Goal: Task Accomplishment & Management: Use online tool/utility

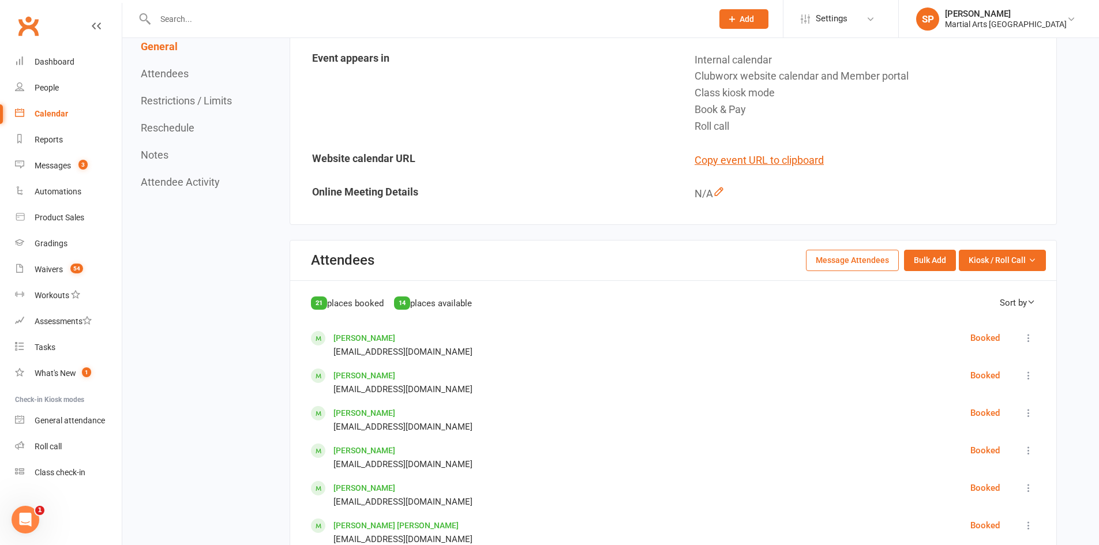
scroll to position [461, 0]
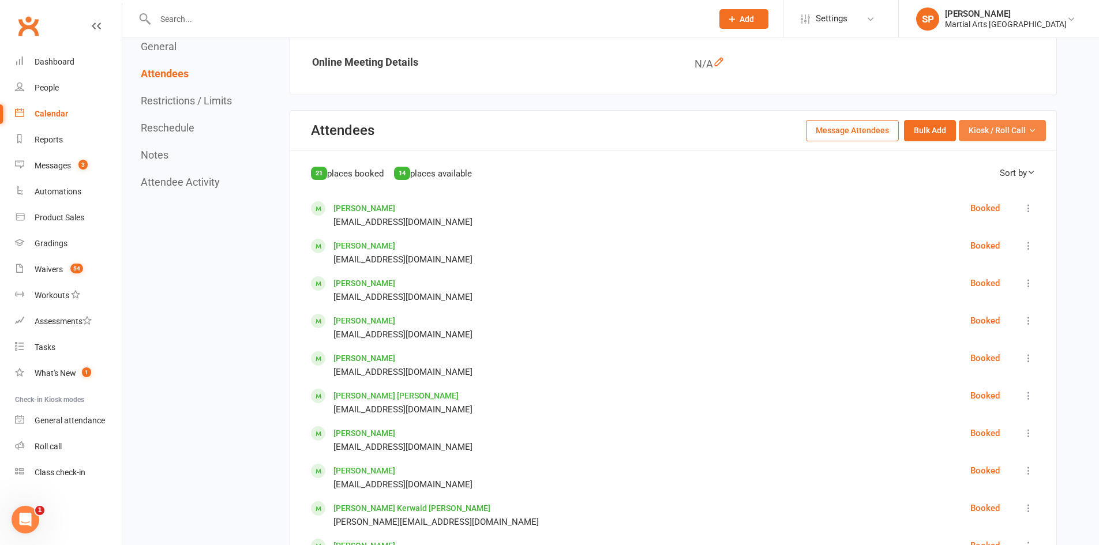
drag, startPoint x: 998, startPoint y: 129, endPoint x: 998, endPoint y: 138, distance: 8.7
click at [998, 129] on span "Kiosk / Roll Call" at bounding box center [996, 130] width 57 height 13
click at [963, 181] on link "Enter Roll Call" at bounding box center [988, 179] width 114 height 23
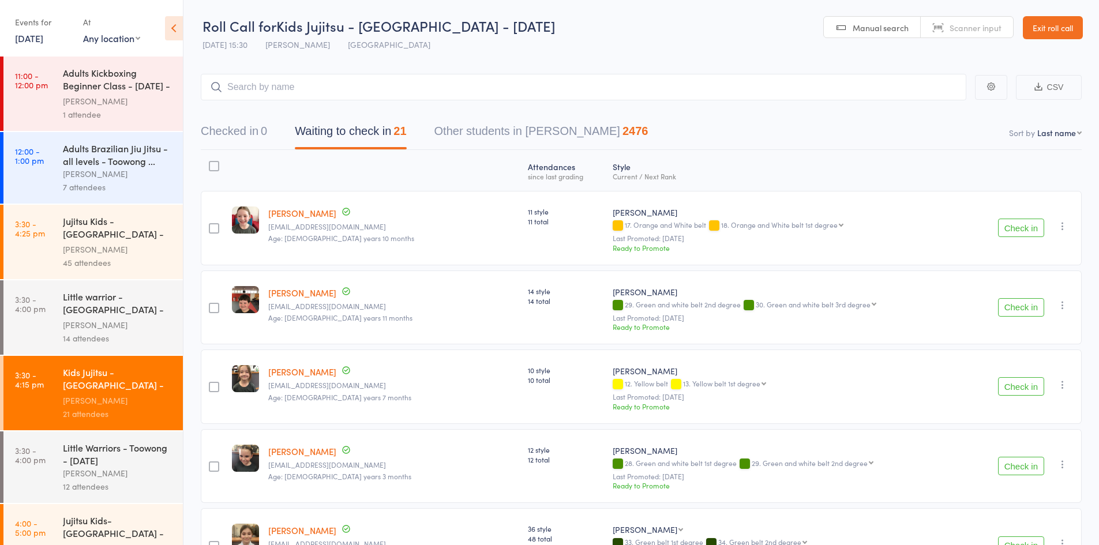
click at [181, 24] on icon at bounding box center [174, 28] width 18 height 24
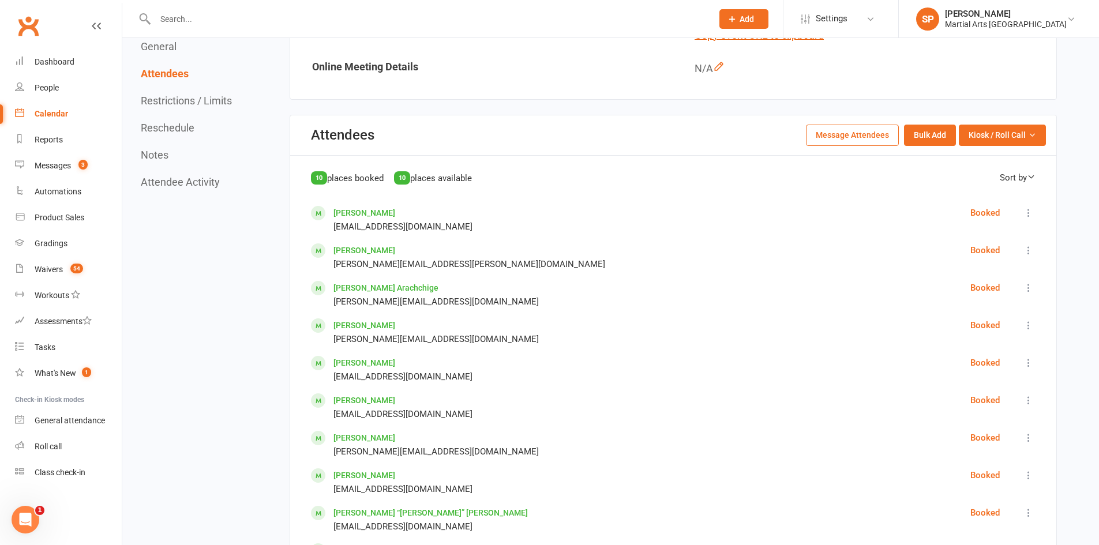
scroll to position [461, 0]
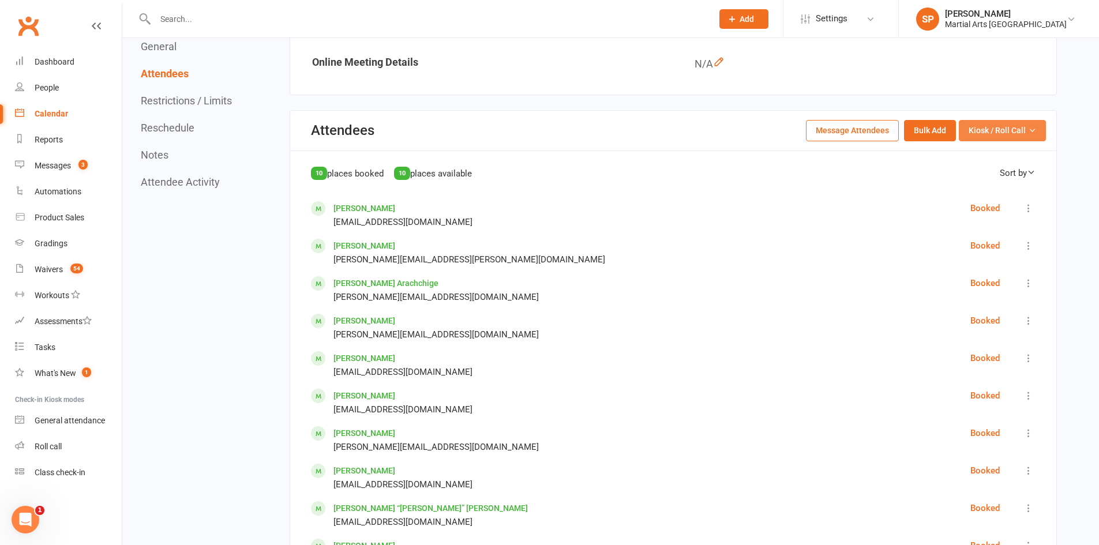
click at [1016, 128] on span "Kiosk / Roll Call" at bounding box center [996, 130] width 57 height 13
click at [996, 177] on link "Enter Roll Call" at bounding box center [988, 179] width 114 height 23
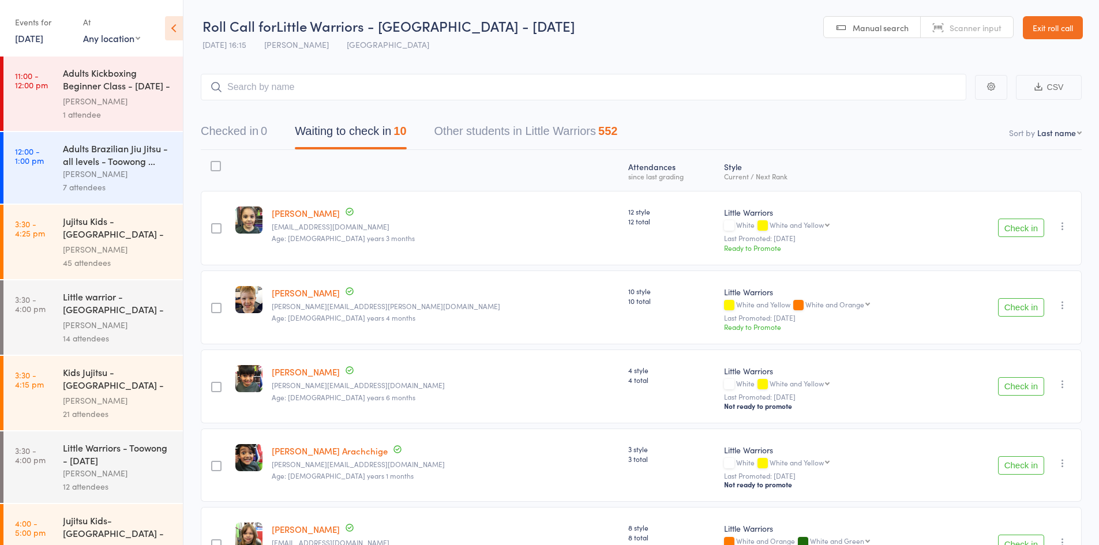
drag, startPoint x: 174, startPoint y: 32, endPoint x: 347, endPoint y: 32, distance: 173.0
click at [174, 32] on icon at bounding box center [174, 28] width 18 height 24
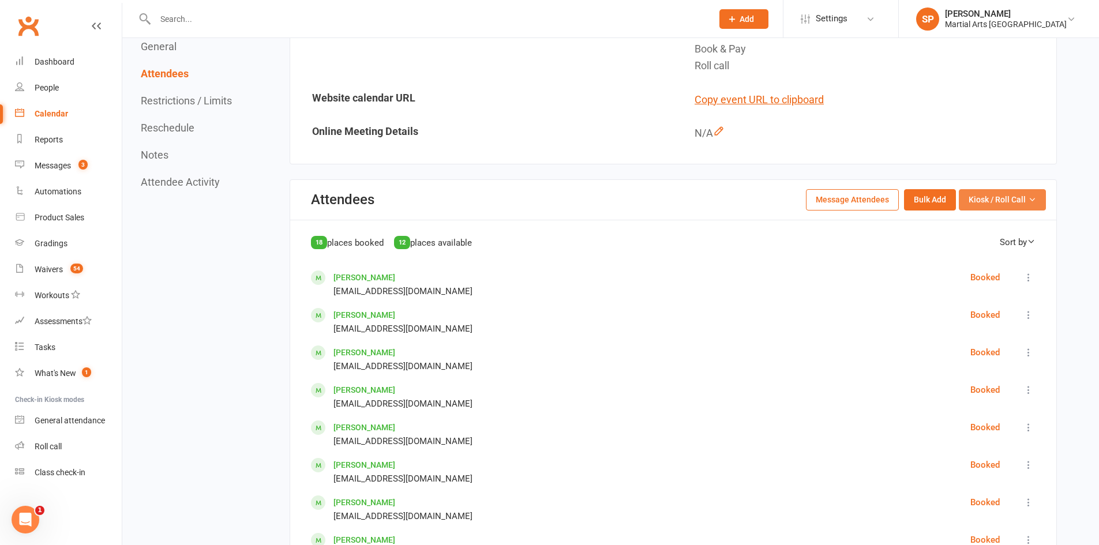
scroll to position [404, 0]
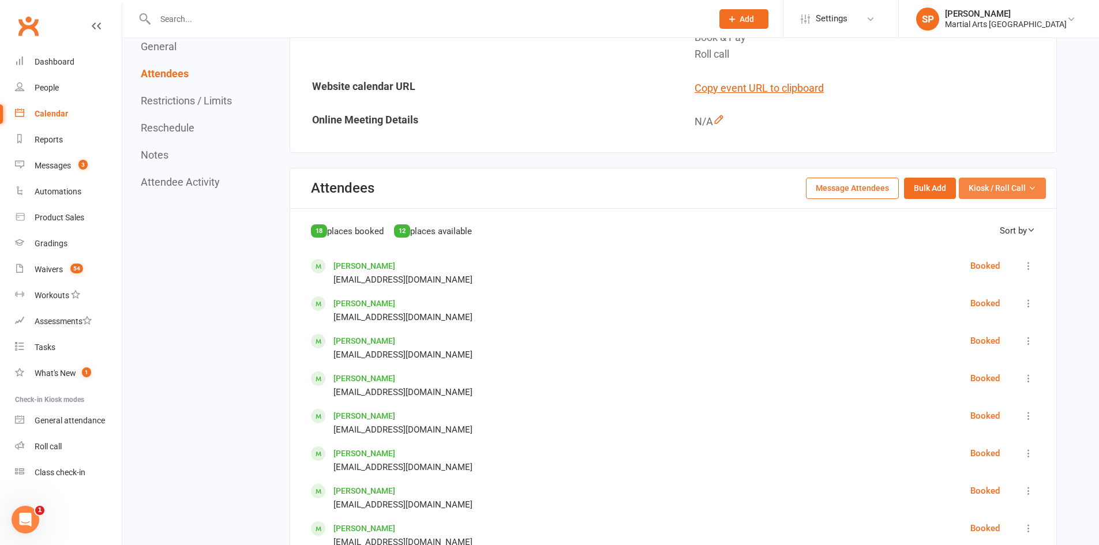
drag, startPoint x: 991, startPoint y: 186, endPoint x: 994, endPoint y: 200, distance: 13.6
click at [991, 186] on span "Kiosk / Roll Call" at bounding box center [996, 188] width 57 height 13
click at [986, 234] on link "Enter Roll Call" at bounding box center [988, 237] width 114 height 23
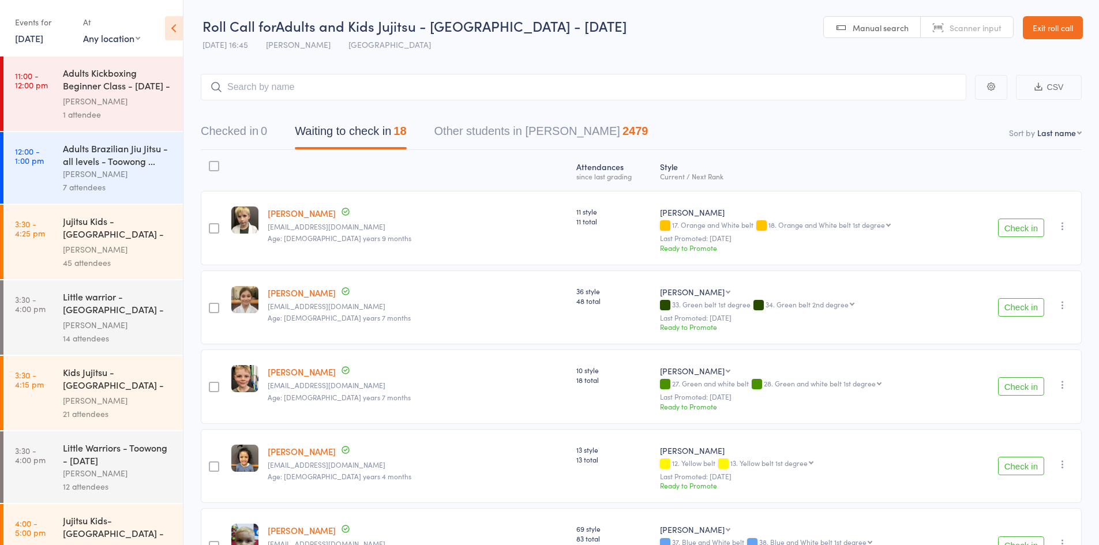
drag, startPoint x: 172, startPoint y: 26, endPoint x: 458, endPoint y: 24, distance: 286.1
click at [172, 25] on icon at bounding box center [174, 28] width 18 height 24
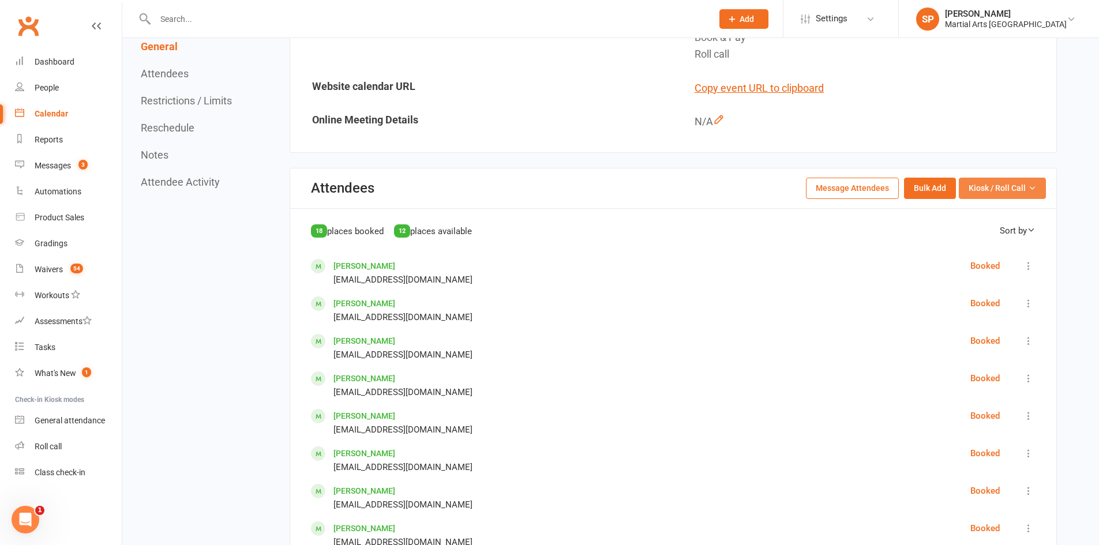
scroll to position [404, 0]
click at [1019, 187] on span "Kiosk / Roll Call" at bounding box center [996, 188] width 57 height 13
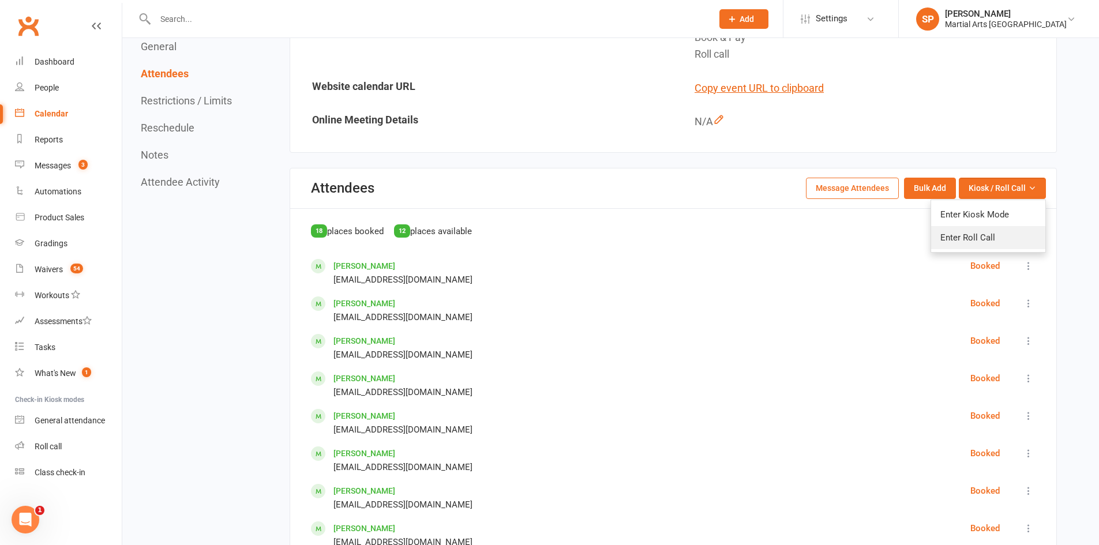
click at [983, 241] on link "Enter Roll Call" at bounding box center [988, 237] width 114 height 23
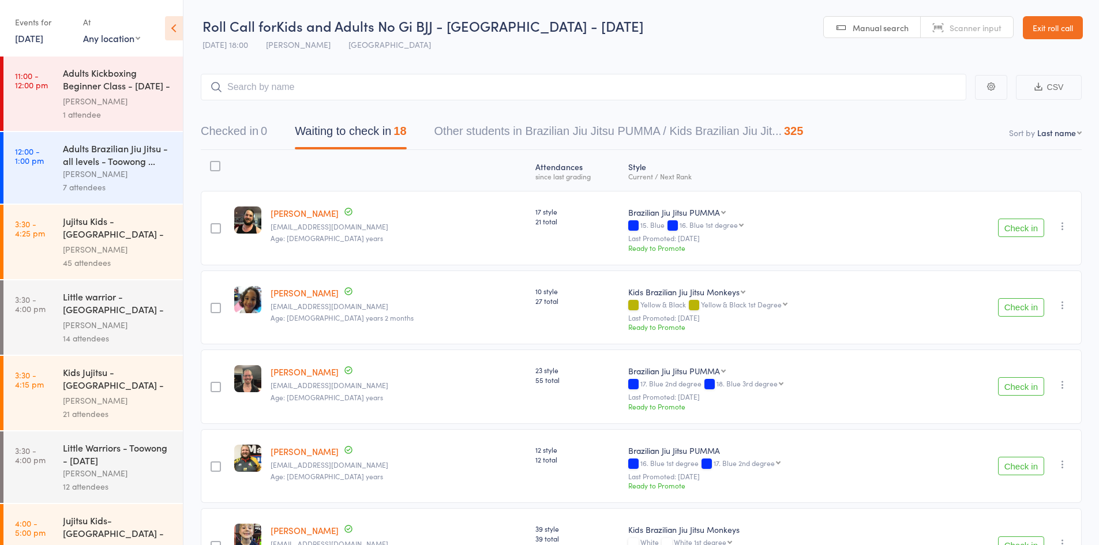
click at [173, 30] on icon at bounding box center [174, 28] width 18 height 24
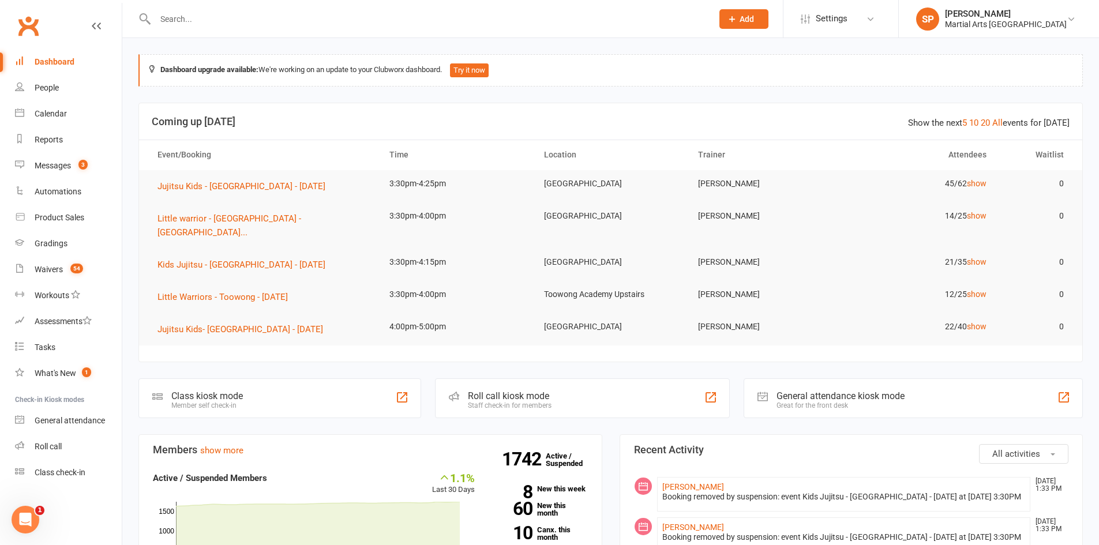
click at [191, 18] on input "text" at bounding box center [428, 19] width 553 height 16
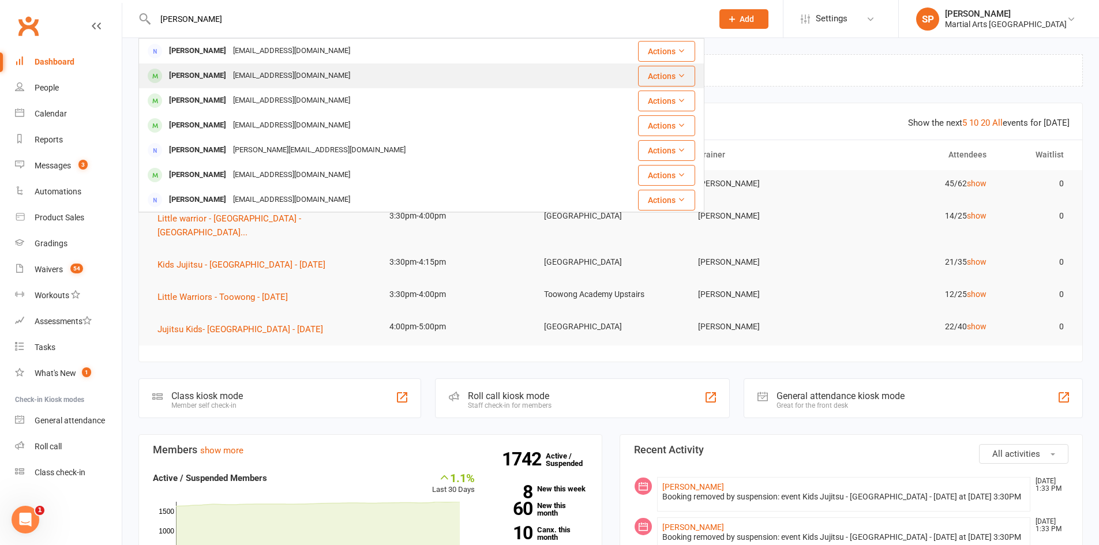
type input "seth"
click at [230, 77] on div "alstat19@gmail.com" at bounding box center [292, 75] width 124 height 17
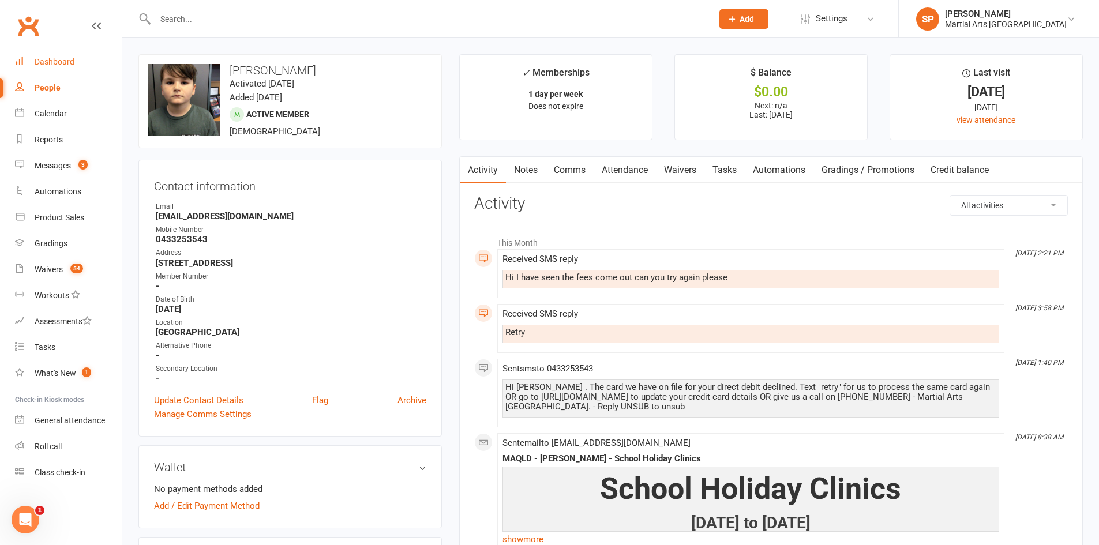
drag, startPoint x: 22, startPoint y: 52, endPoint x: 40, endPoint y: 59, distance: 18.9
click at [22, 52] on link "Dashboard" at bounding box center [68, 62] width 107 height 26
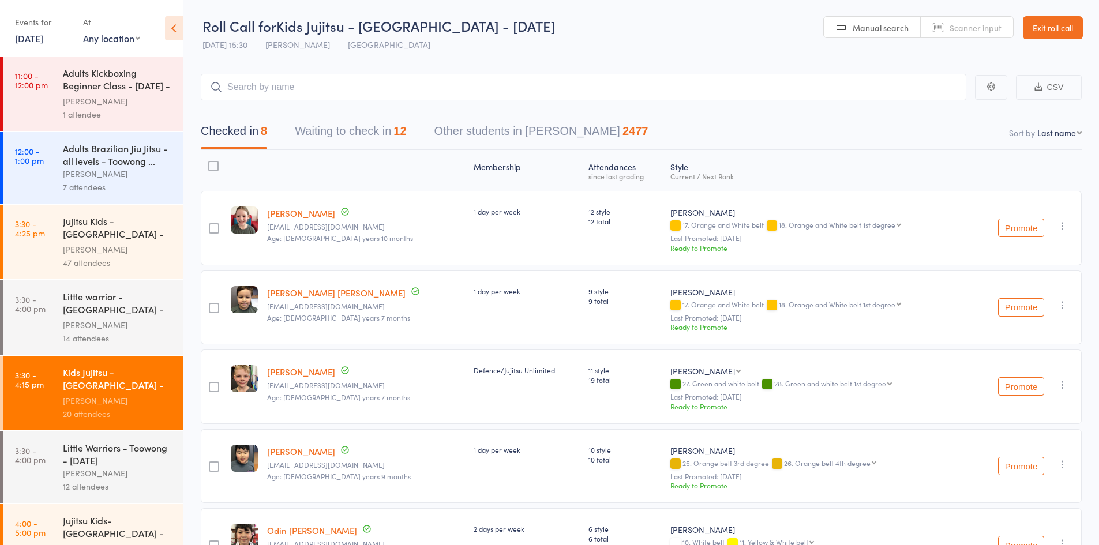
click at [360, 124] on button "Waiting to check in 12" at bounding box center [350, 134] width 111 height 31
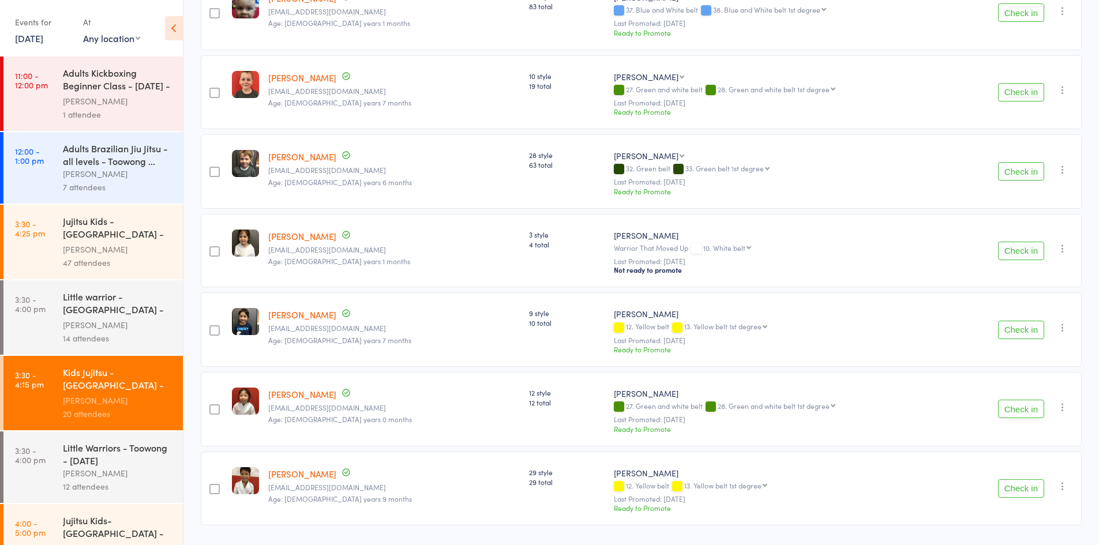
scroll to position [644, 0]
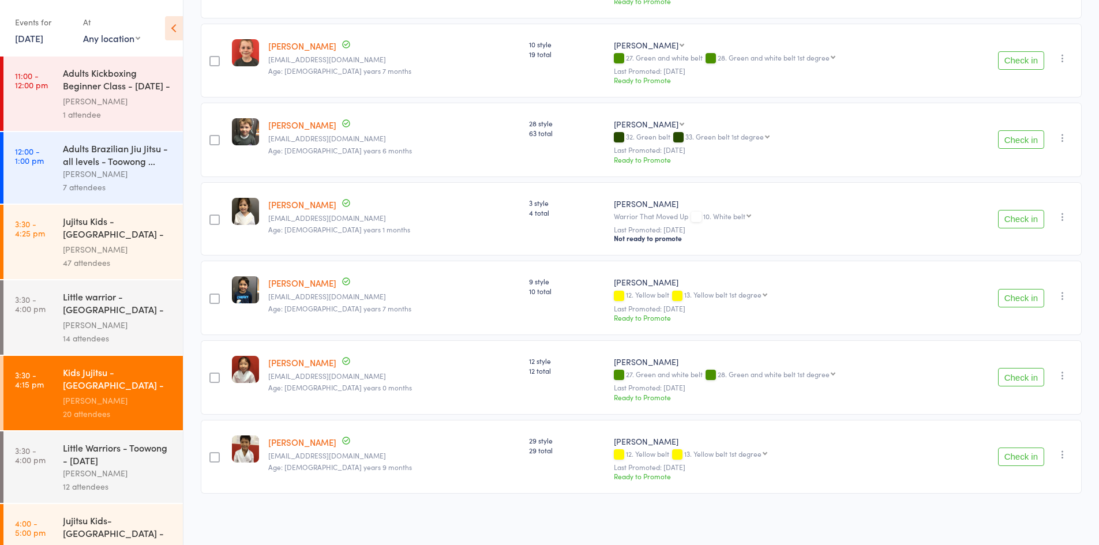
click at [1061, 296] on icon "button" at bounding box center [1063, 296] width 12 height 12
click at [1029, 427] on li "Mark absent" at bounding box center [1021, 427] width 95 height 16
click at [1027, 59] on button "Check in" at bounding box center [1021, 60] width 46 height 18
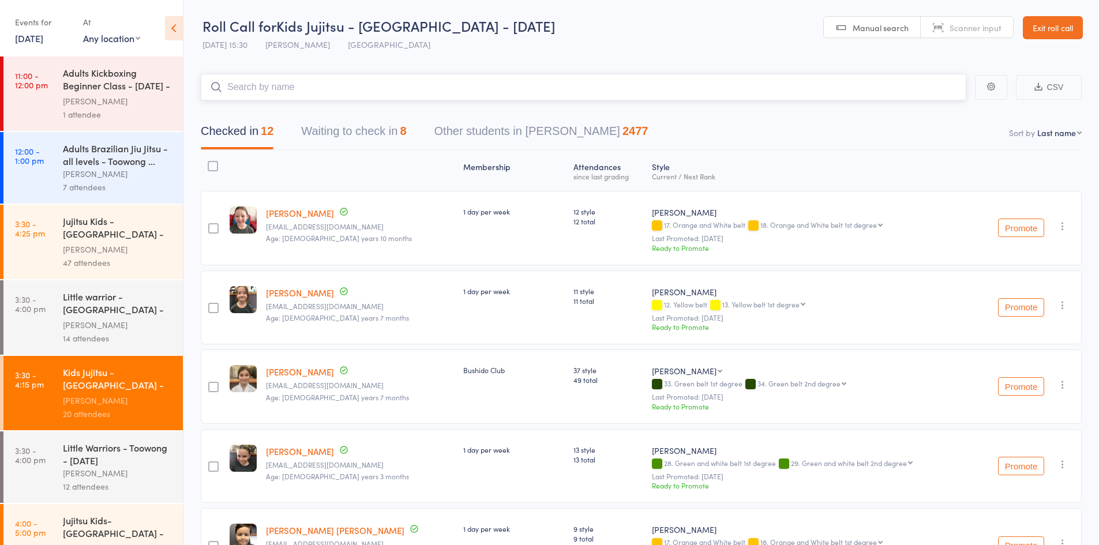
click at [374, 134] on button "Waiting to check in 8" at bounding box center [353, 134] width 105 height 31
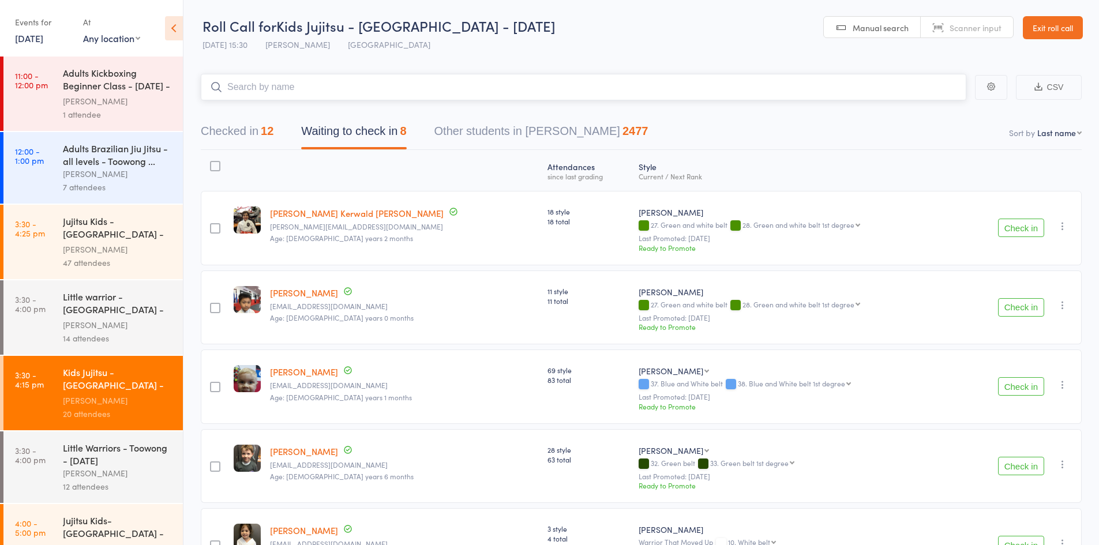
click at [374, 137] on button "Waiting to check in 8" at bounding box center [353, 134] width 105 height 31
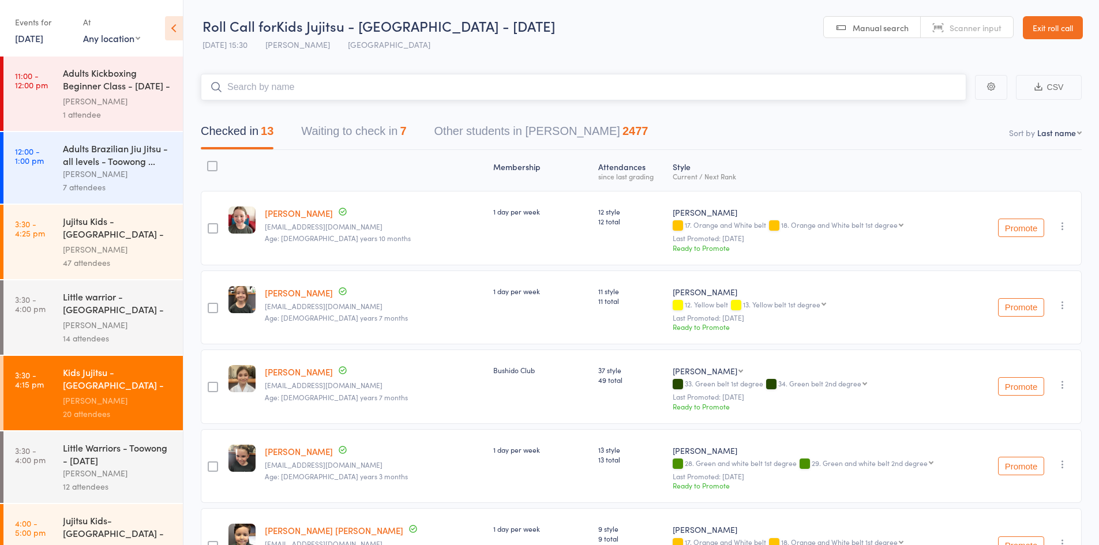
click at [377, 133] on button "Waiting to check in 7" at bounding box center [353, 134] width 105 height 31
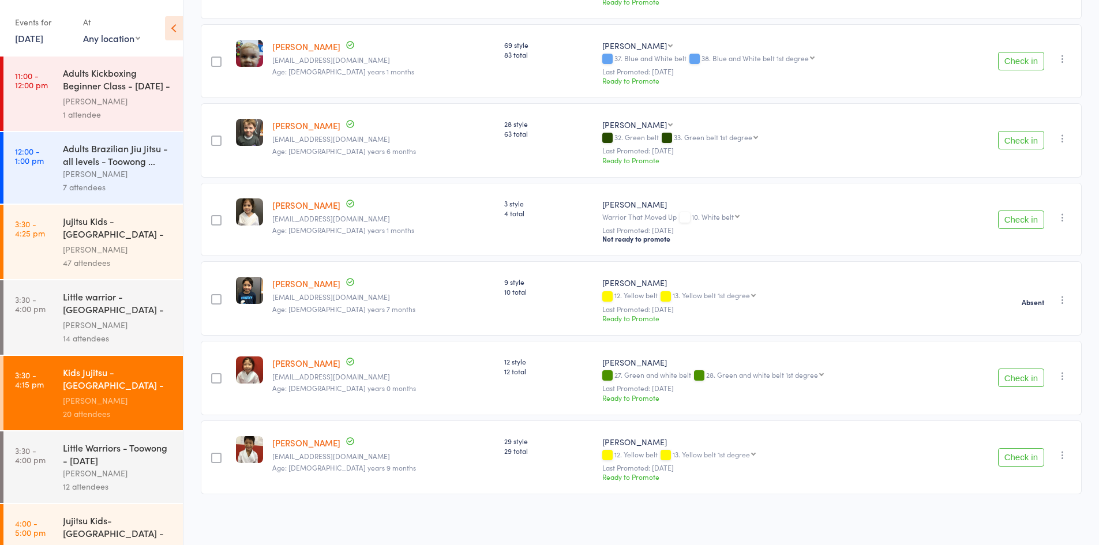
scroll to position [247, 0]
click at [1028, 219] on button "Check in" at bounding box center [1021, 219] width 46 height 18
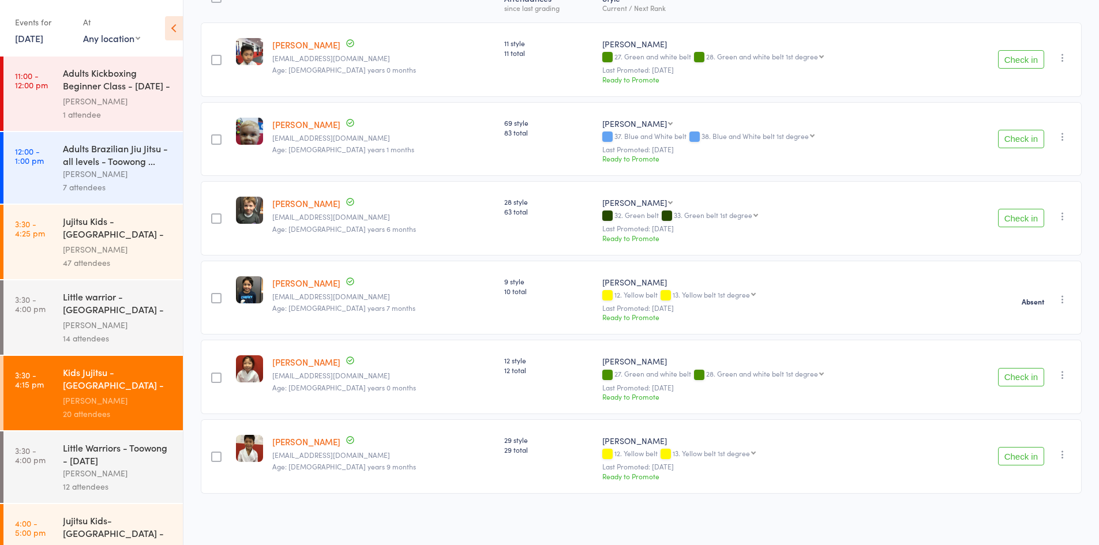
click at [1012, 62] on button "Check in" at bounding box center [1021, 59] width 46 height 18
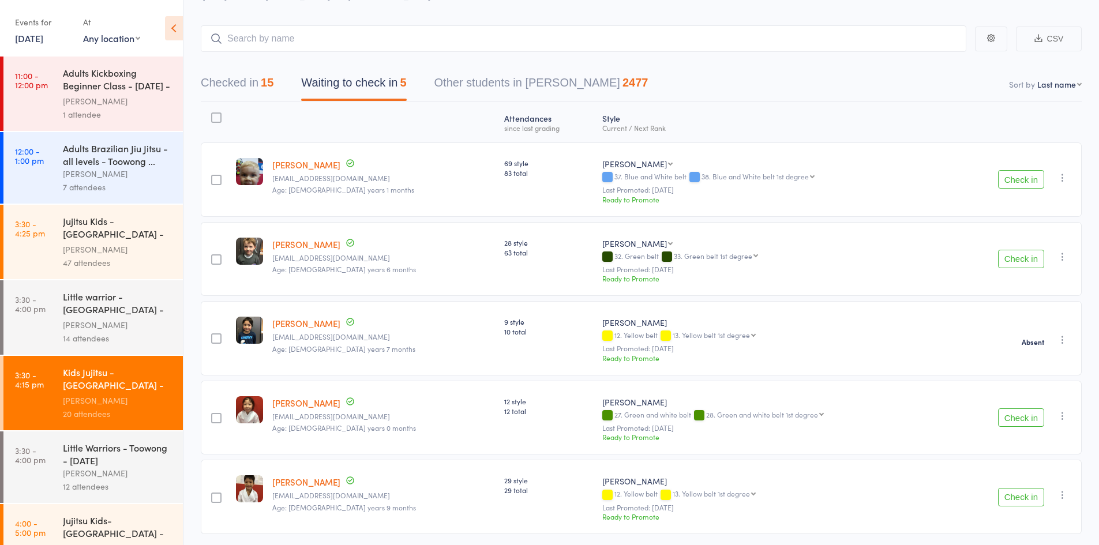
scroll to position [0, 0]
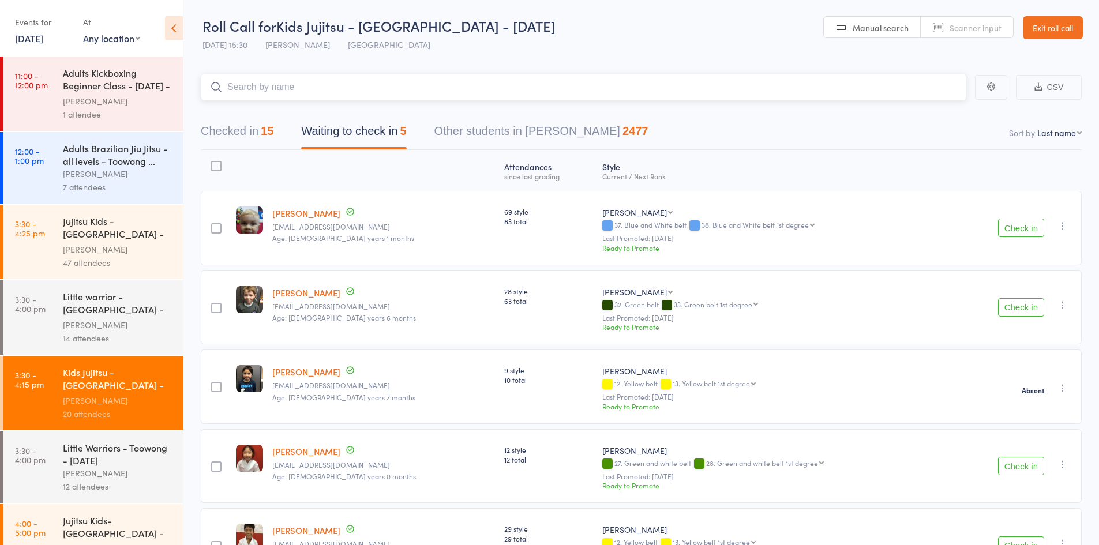
click at [318, 80] on input "search" at bounding box center [583, 87] width 765 height 27
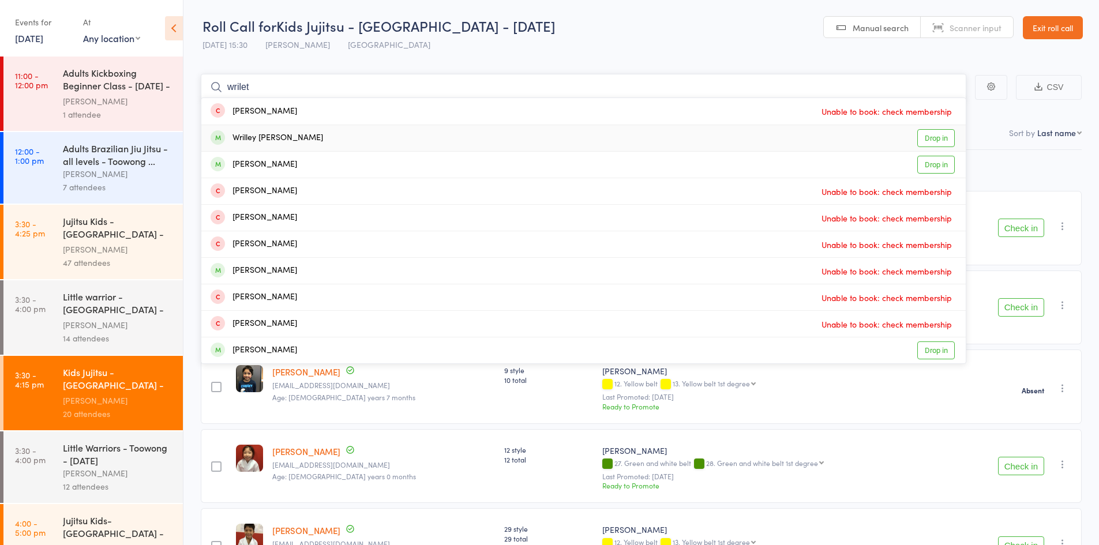
type input "wrilet"
click at [247, 138] on div "Wrilley [PERSON_NAME]" at bounding box center [267, 138] width 112 height 13
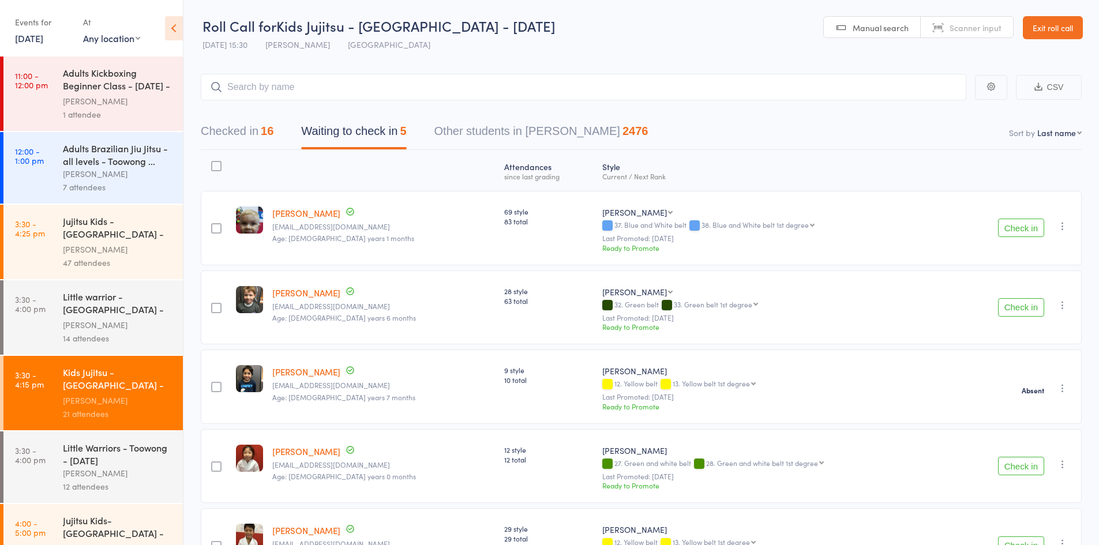
click at [1065, 226] on icon "button" at bounding box center [1063, 226] width 12 height 12
click at [1028, 358] on li "Mark absent" at bounding box center [1021, 358] width 95 height 16
click at [1056, 304] on button "button" at bounding box center [1062, 305] width 14 height 14
click at [1043, 429] on li "Mark absent" at bounding box center [1021, 437] width 95 height 16
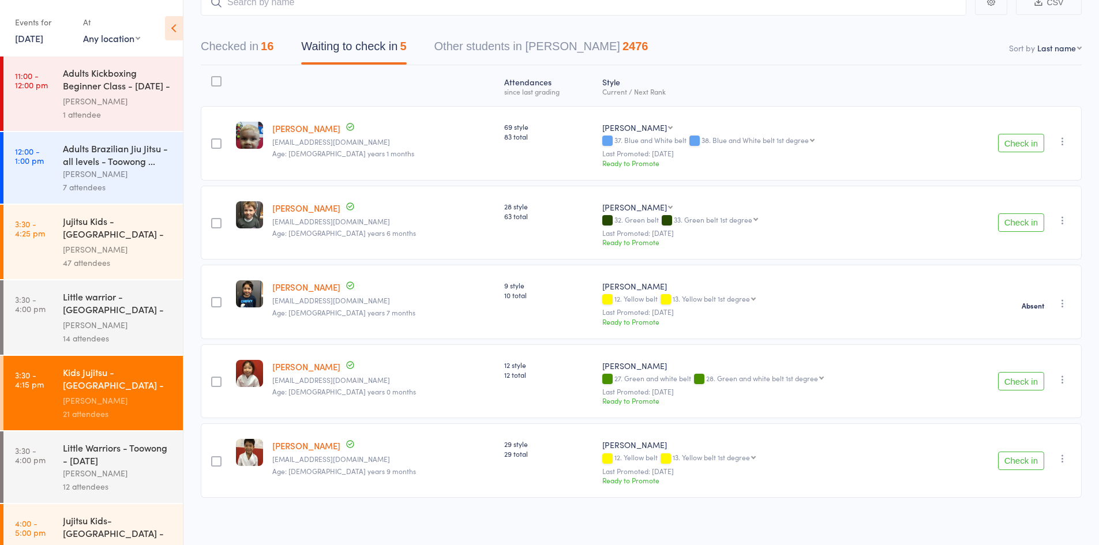
scroll to position [89, 0]
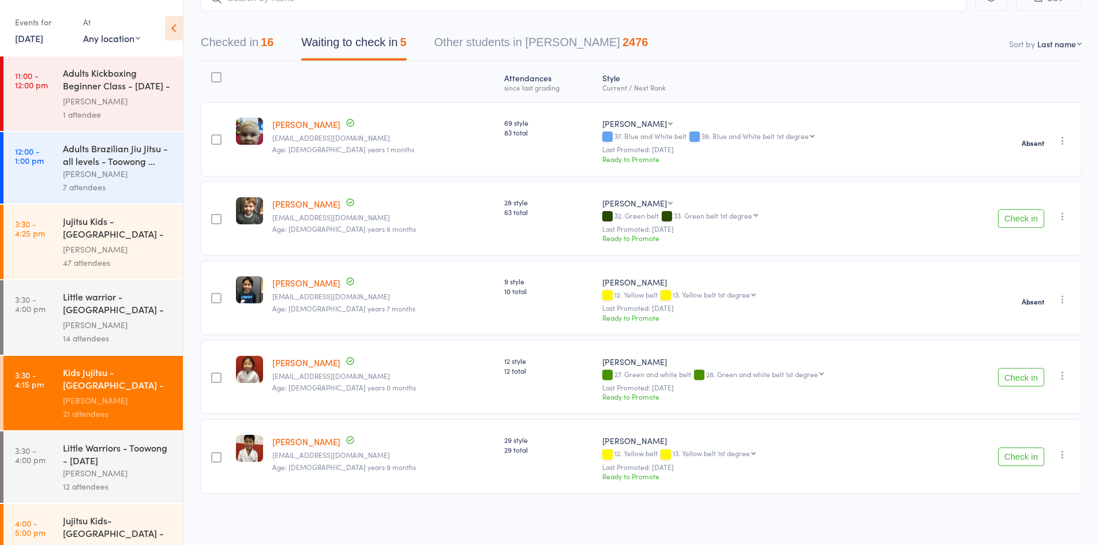
click at [1064, 373] on icon "button" at bounding box center [1063, 376] width 12 height 12
click at [1031, 504] on li "Mark absent" at bounding box center [1021, 507] width 95 height 16
click at [1057, 450] on icon "button" at bounding box center [1063, 455] width 12 height 12
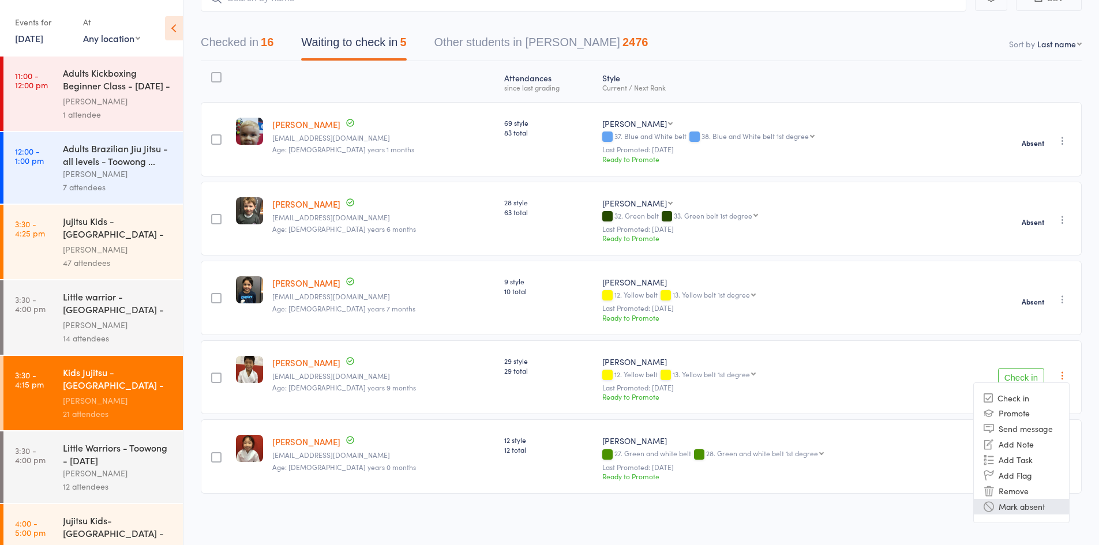
click at [1025, 512] on li "Mark absent" at bounding box center [1021, 507] width 95 height 16
